Goal: Transaction & Acquisition: Book appointment/travel/reservation

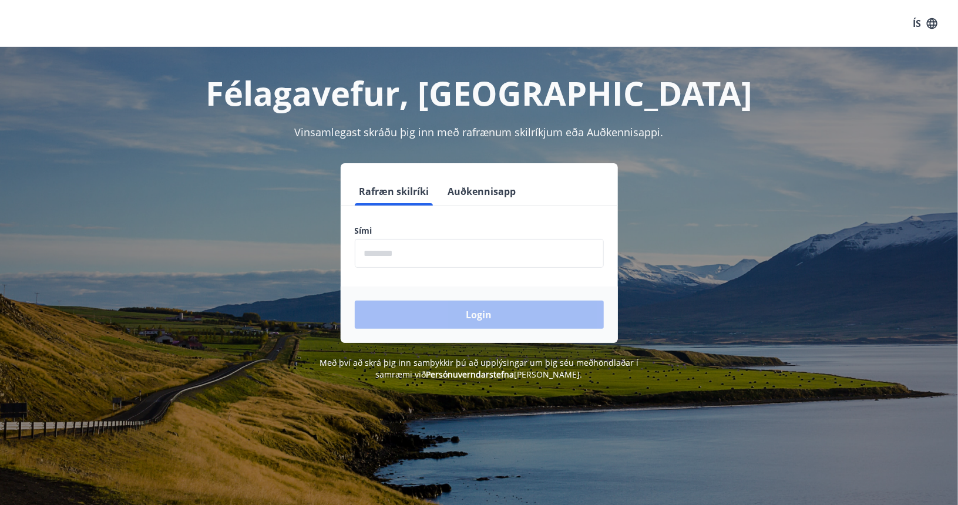
click at [412, 251] on input "phone" at bounding box center [479, 253] width 249 height 29
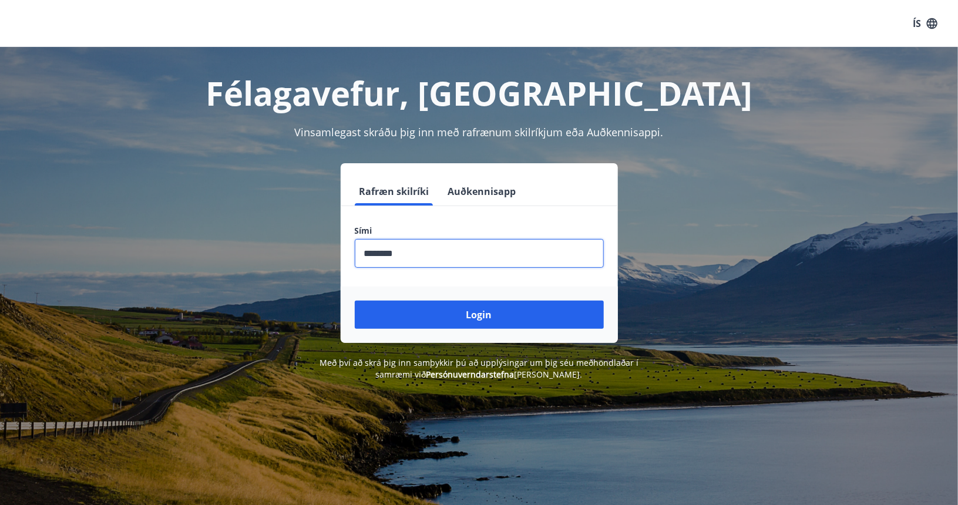
type input "********"
click at [355, 301] on button "Login" at bounding box center [479, 315] width 249 height 28
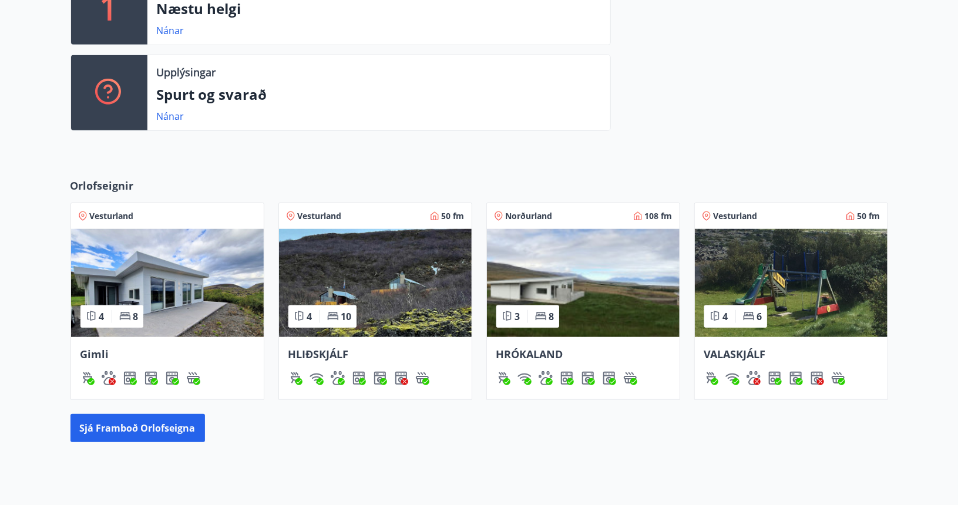
scroll to position [405, 0]
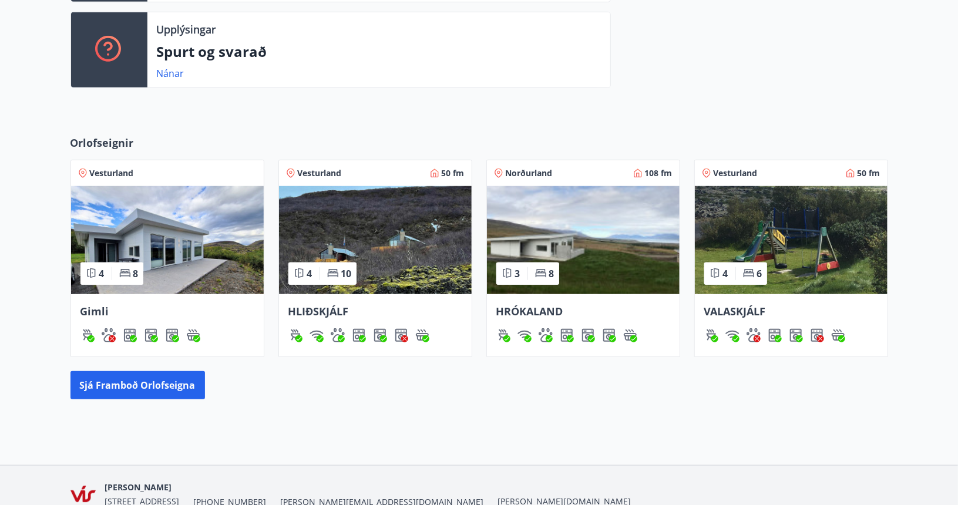
click at [543, 253] on img at bounding box center [583, 240] width 193 height 108
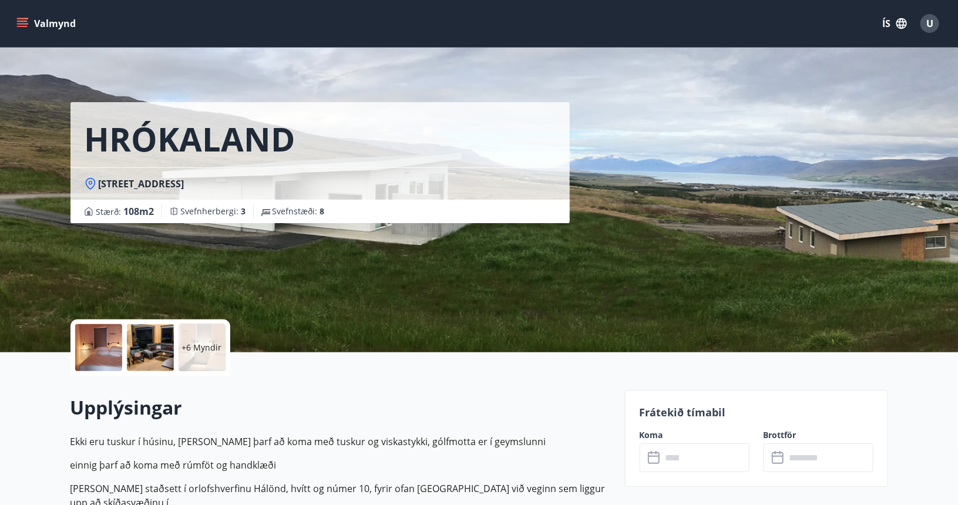
scroll to position [219, 0]
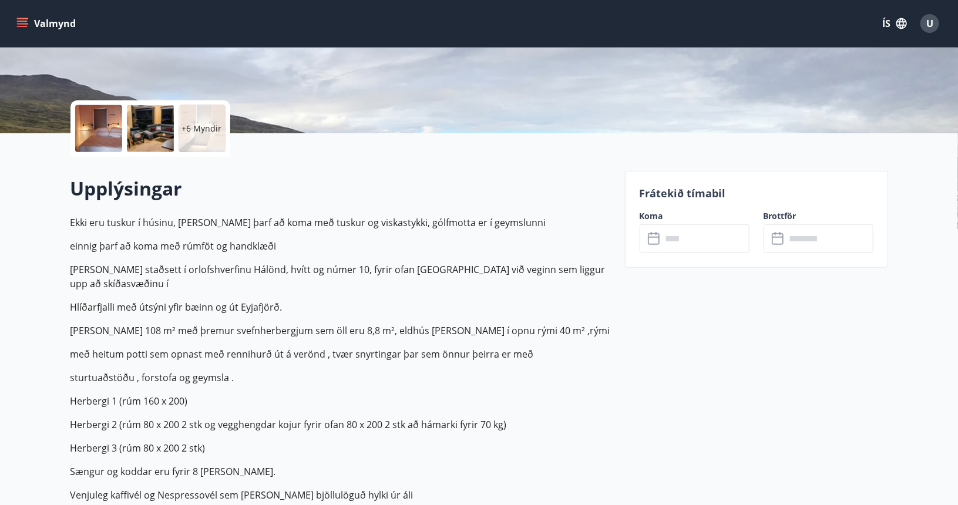
click at [712, 246] on input "text" at bounding box center [706, 238] width 88 height 29
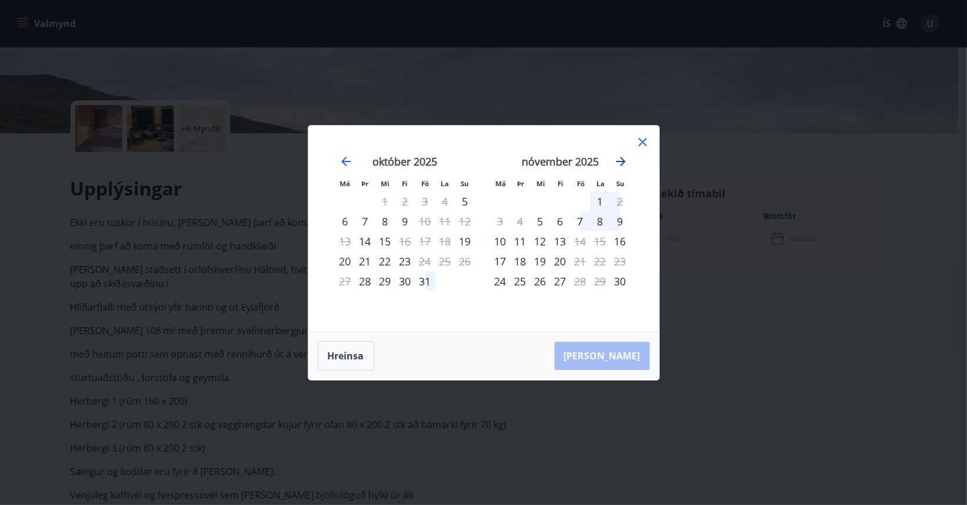
click at [620, 162] on icon "Move forward to switch to the next month." at bounding box center [621, 161] width 14 height 14
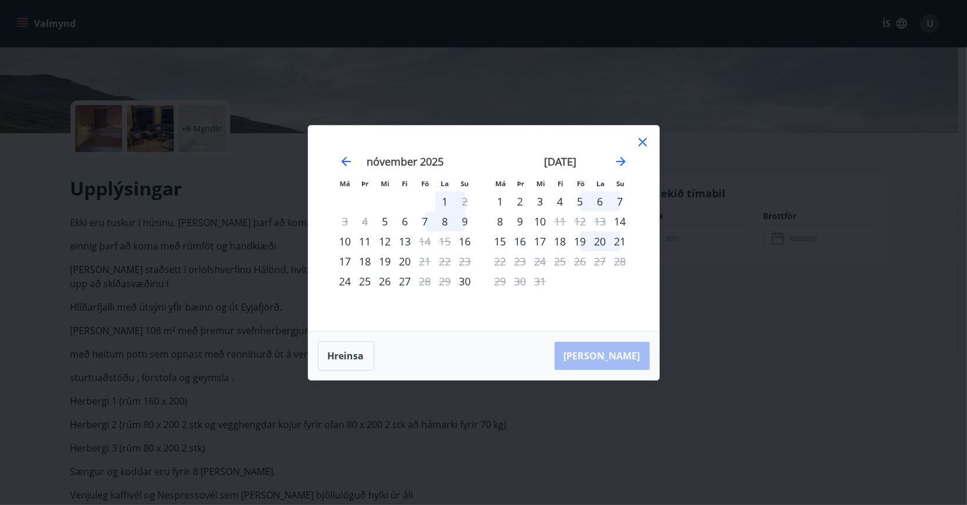
click at [576, 198] on div "5" at bounding box center [580, 201] width 20 height 20
click at [621, 200] on div "7" at bounding box center [620, 201] width 20 height 20
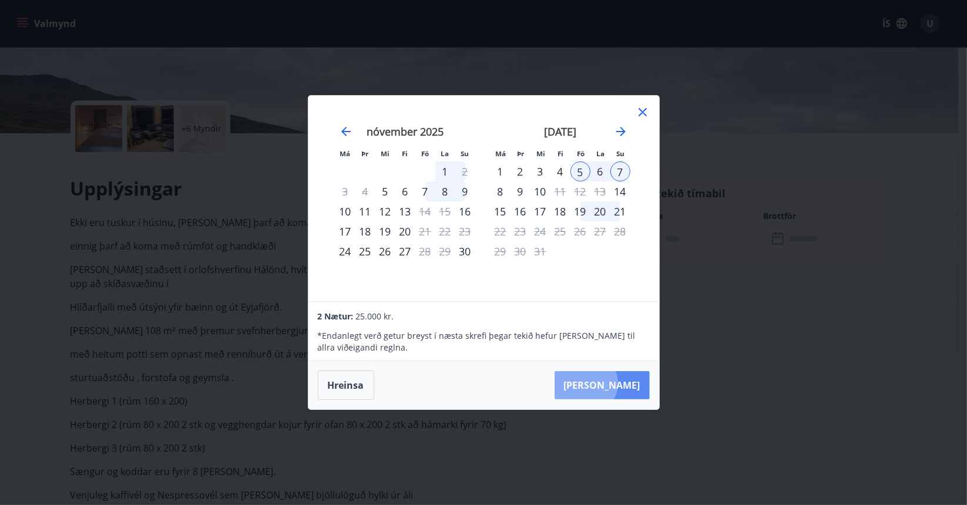
click at [621, 384] on button "[PERSON_NAME]" at bounding box center [602, 385] width 95 height 28
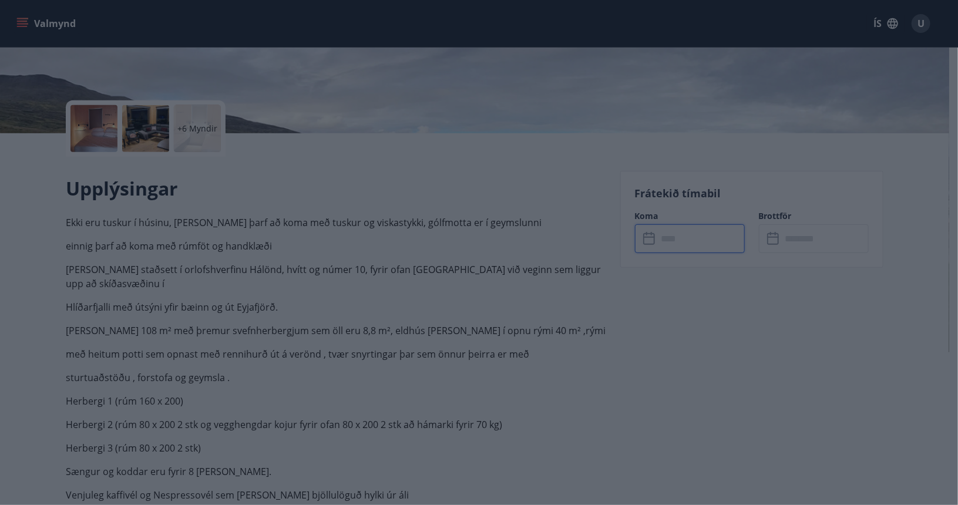
type input "******"
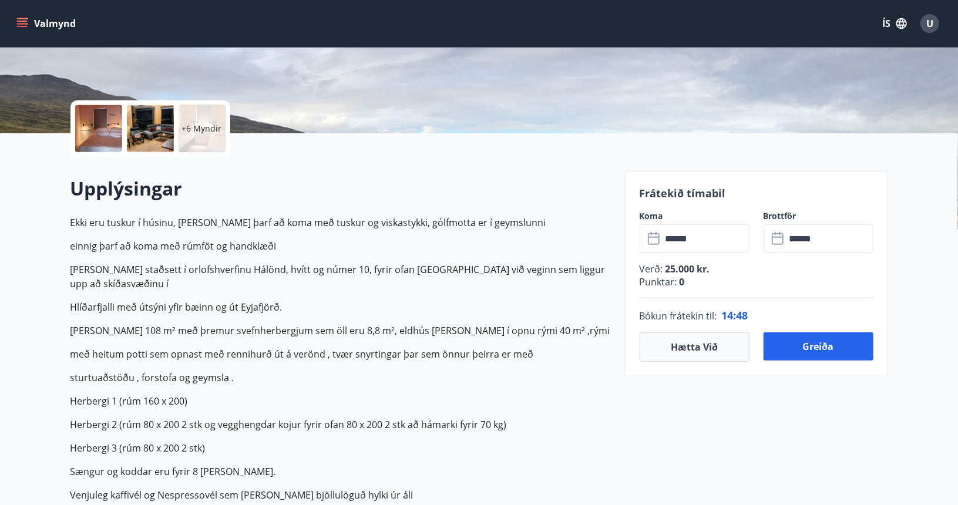
click at [701, 244] on input "******" at bounding box center [706, 238] width 88 height 29
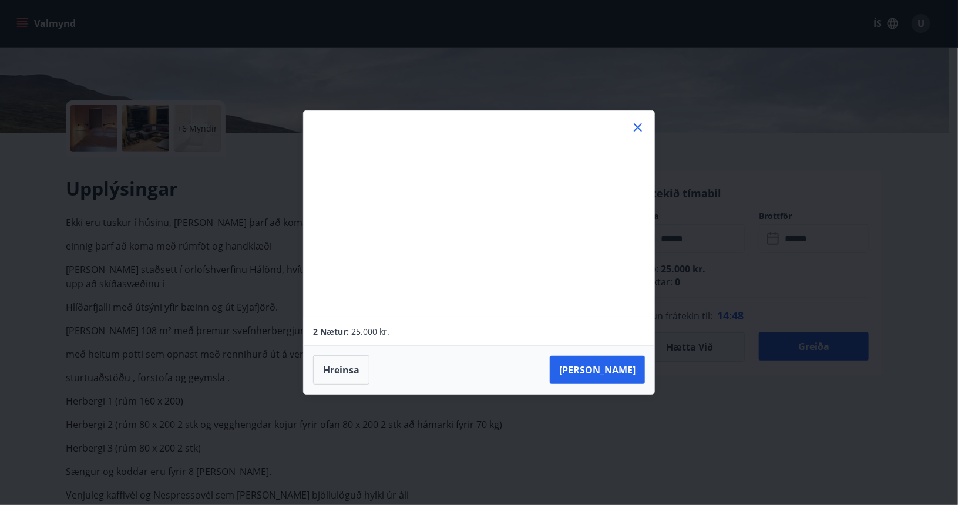
click at [701, 244] on div "Má Þr Mi Fi Fö La Su Má Þr Mi Fi Fö La Su [DATE] 1 2 3 4 5 6 7 8 9 10 11 12 13 …" at bounding box center [479, 252] width 958 height 505
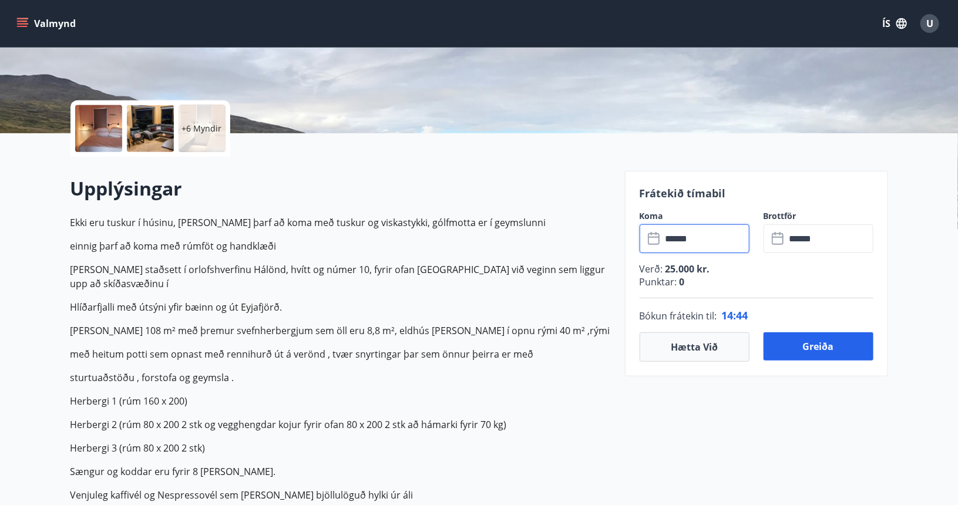
click at [660, 238] on icon at bounding box center [655, 239] width 14 height 14
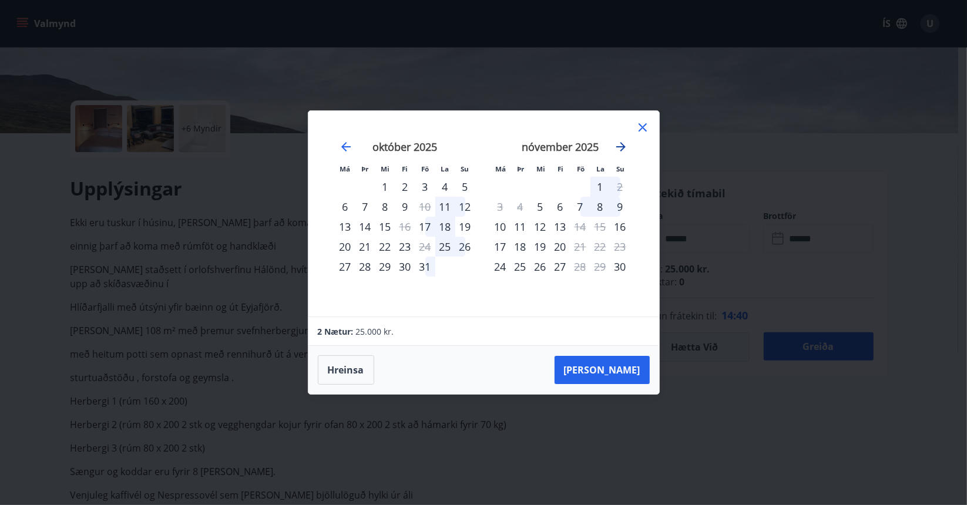
click at [624, 143] on icon "Move forward to switch to the next month." at bounding box center [621, 147] width 14 height 14
click at [558, 186] on div "4" at bounding box center [560, 187] width 20 height 20
click at [576, 186] on div "5" at bounding box center [580, 187] width 20 height 20
click at [564, 189] on div "4" at bounding box center [560, 187] width 20 height 20
click at [357, 359] on button "Hreinsa" at bounding box center [346, 369] width 56 height 29
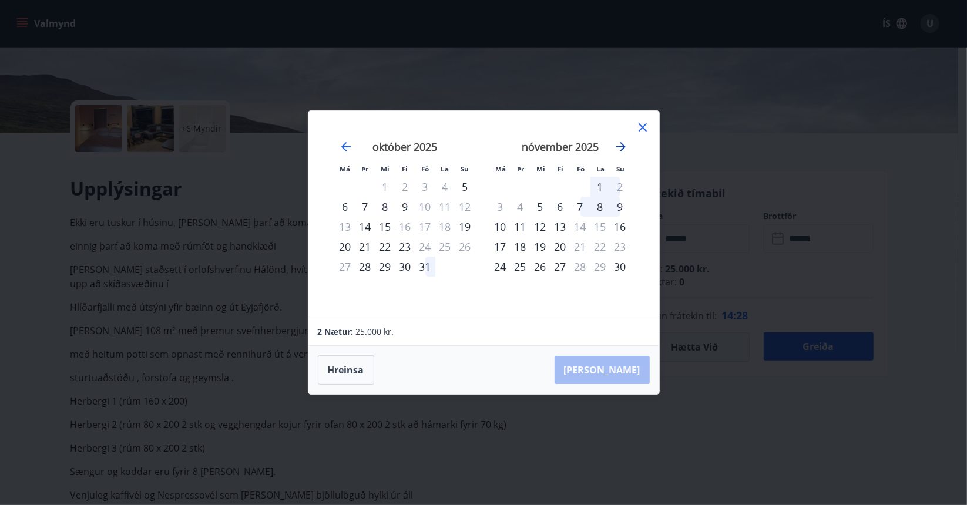
click at [620, 145] on icon "Move forward to switch to the next month." at bounding box center [621, 147] width 14 height 14
click at [561, 186] on div "4" at bounding box center [560, 187] width 20 height 20
click at [619, 190] on div "7" at bounding box center [620, 187] width 20 height 20
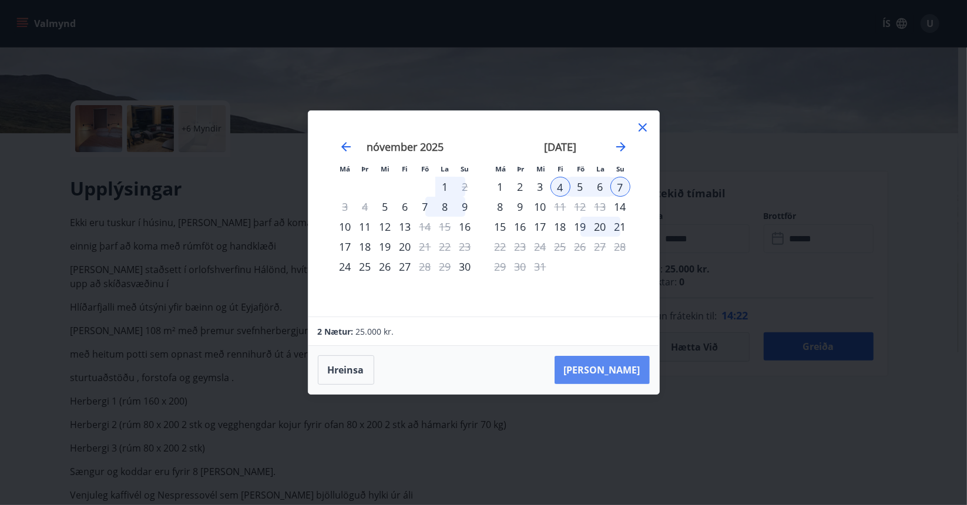
click at [616, 362] on button "[PERSON_NAME]" at bounding box center [602, 370] width 95 height 28
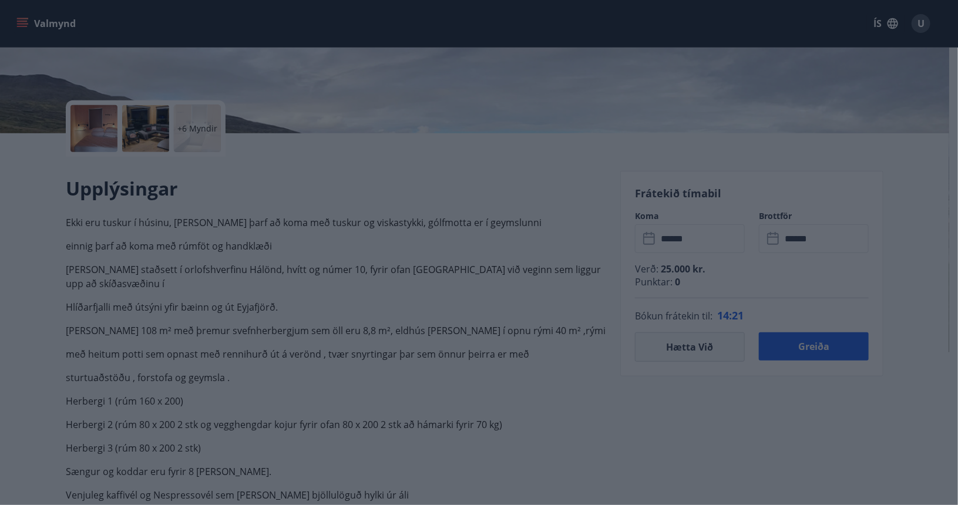
type input "******"
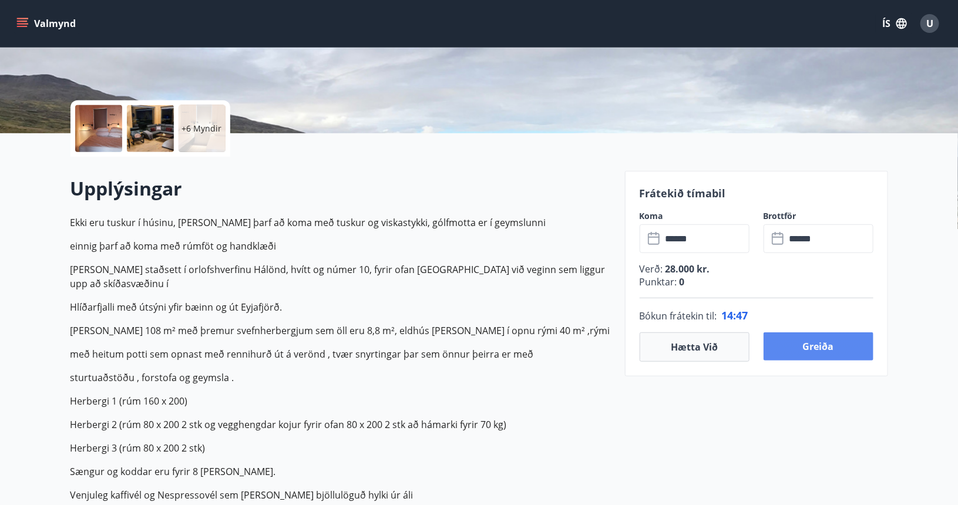
click at [808, 342] on button "Greiða" at bounding box center [819, 346] width 110 height 28
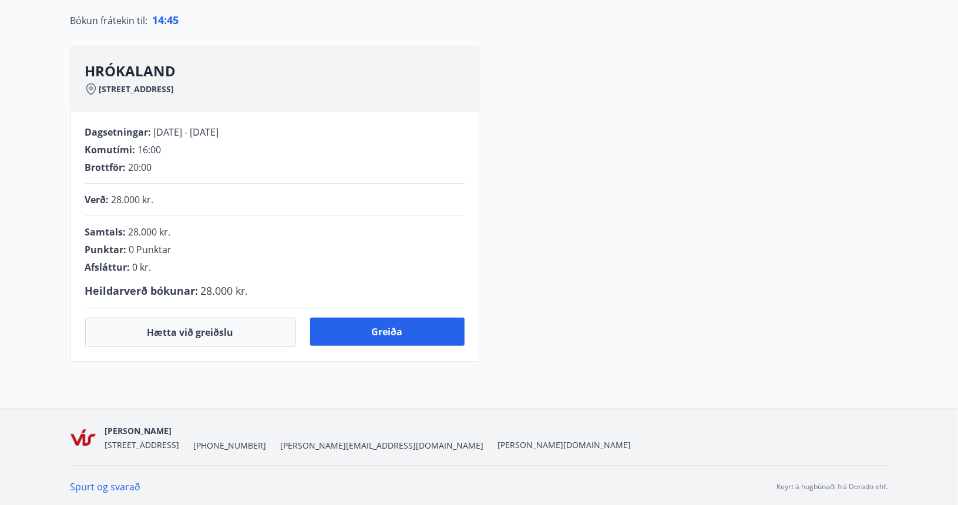
scroll to position [219, 0]
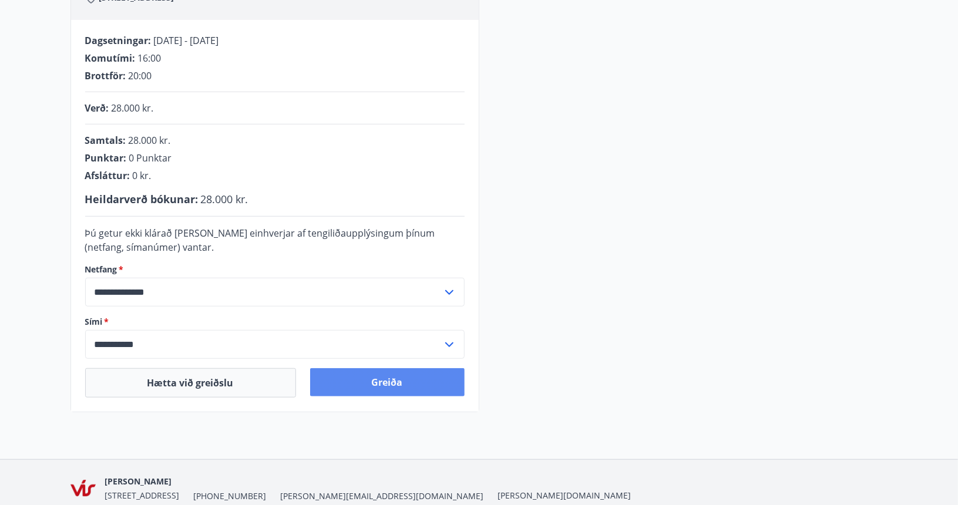
click at [382, 378] on button "Greiða" at bounding box center [387, 382] width 154 height 28
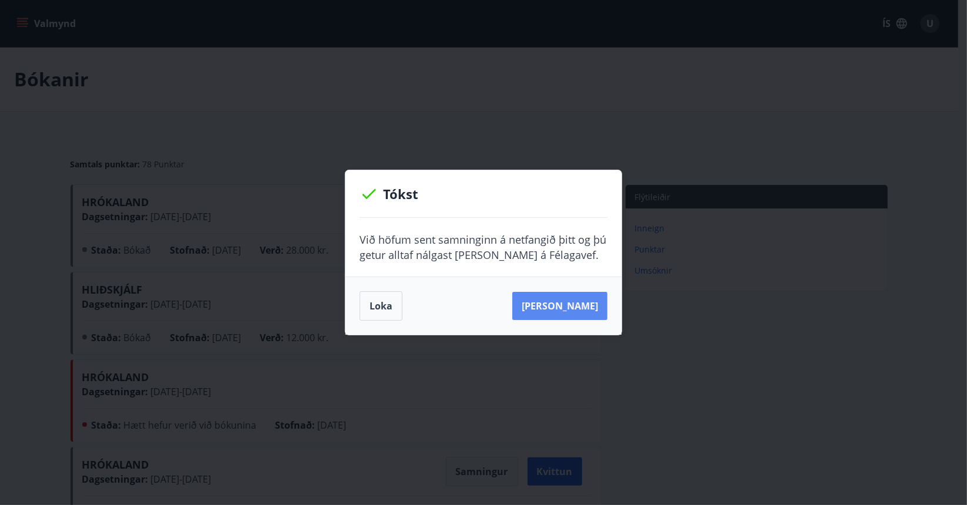
click at [566, 303] on button "[PERSON_NAME]" at bounding box center [559, 306] width 95 height 28
